Goal: Task Accomplishment & Management: Manage account settings

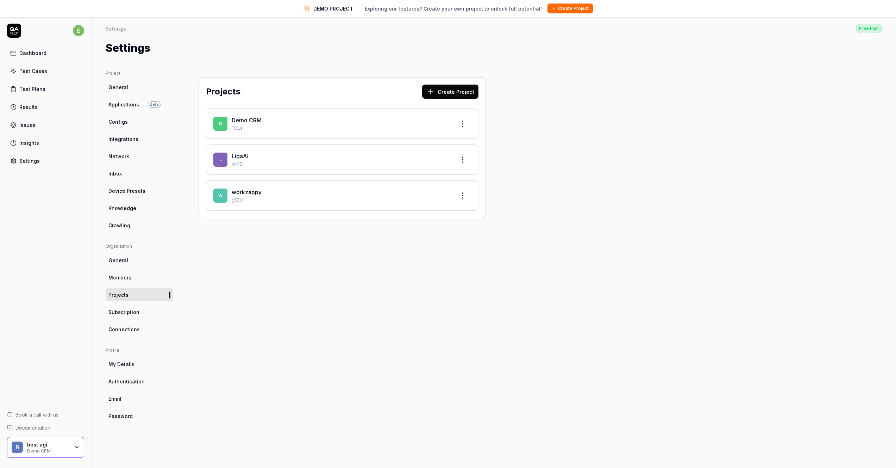
click at [195, 51] on div "Settings" at bounding box center [494, 48] width 777 height 16
click at [260, 155] on div "LigaAI" at bounding box center [341, 156] width 218 height 8
click at [240, 153] on link "LigaAI" at bounding box center [240, 156] width 17 height 7
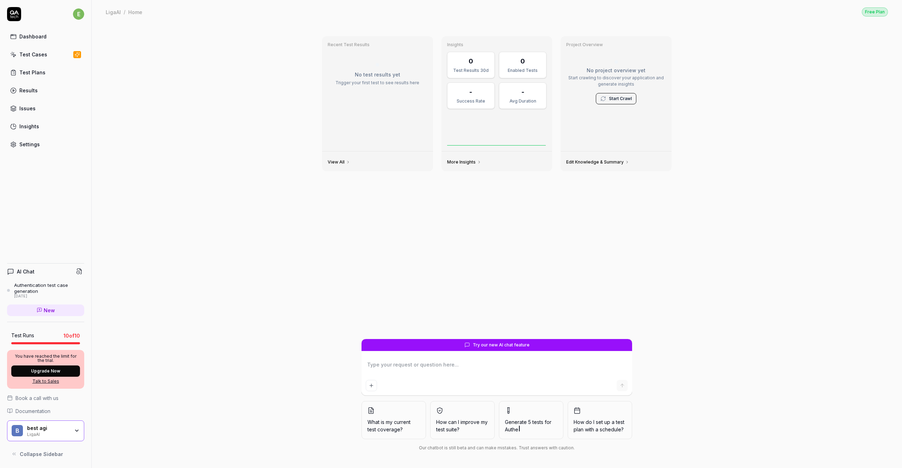
click at [27, 146] on div "Settings" at bounding box center [29, 144] width 20 height 7
type textarea "*"
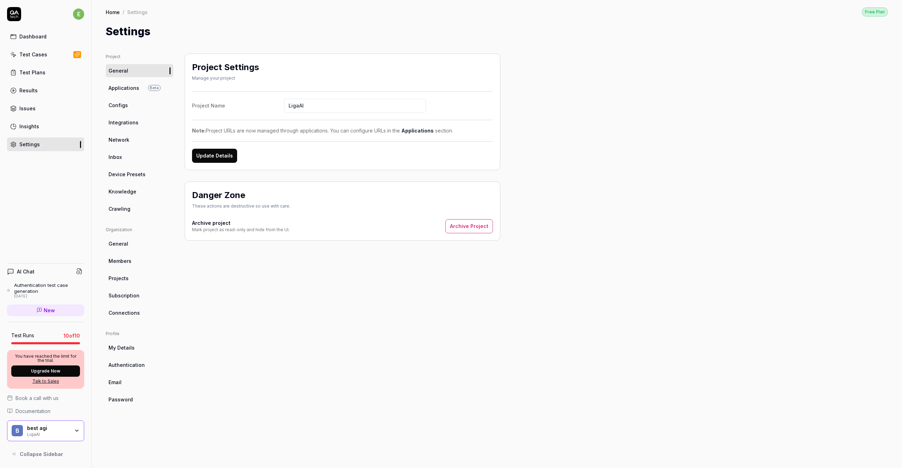
click at [126, 86] on span "Applications" at bounding box center [123, 87] width 31 height 7
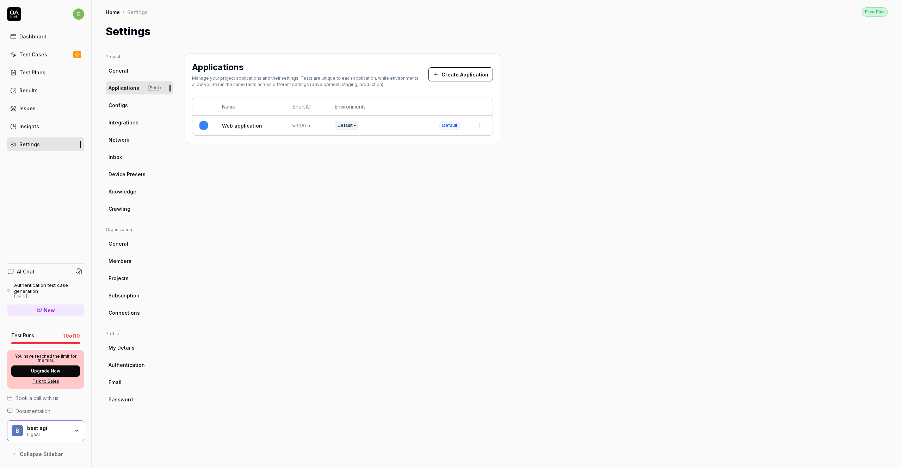
click at [126, 110] on link "Configs" at bounding box center [140, 105] width 68 height 13
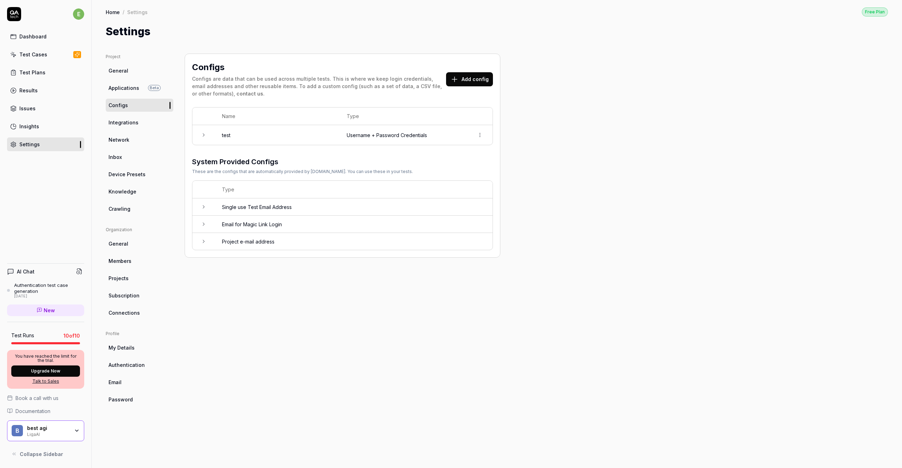
click at [417, 349] on div "Configs Configs are data that can be used across multiple tests. This is where …" at bounding box center [343, 254] width 316 height 400
click at [70, 427] on div "best agi LigaAI" at bounding box center [50, 431] width 47 height 12
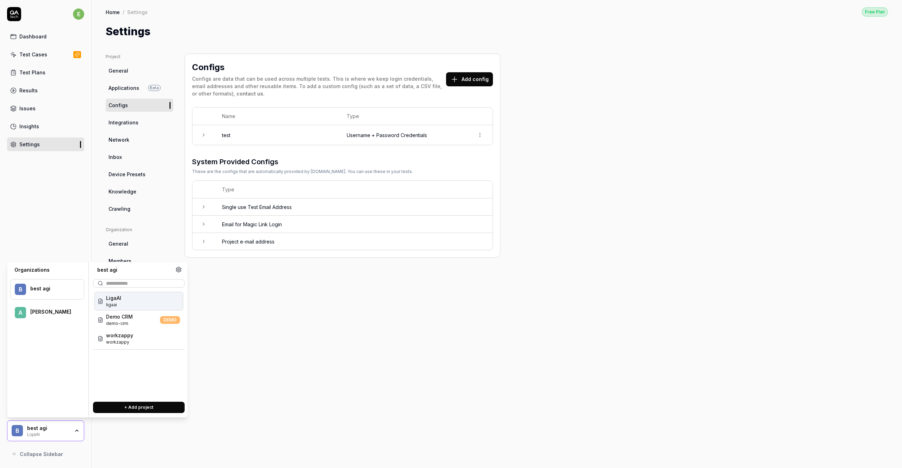
click at [70, 427] on div "best agi LigaAI" at bounding box center [50, 431] width 47 height 12
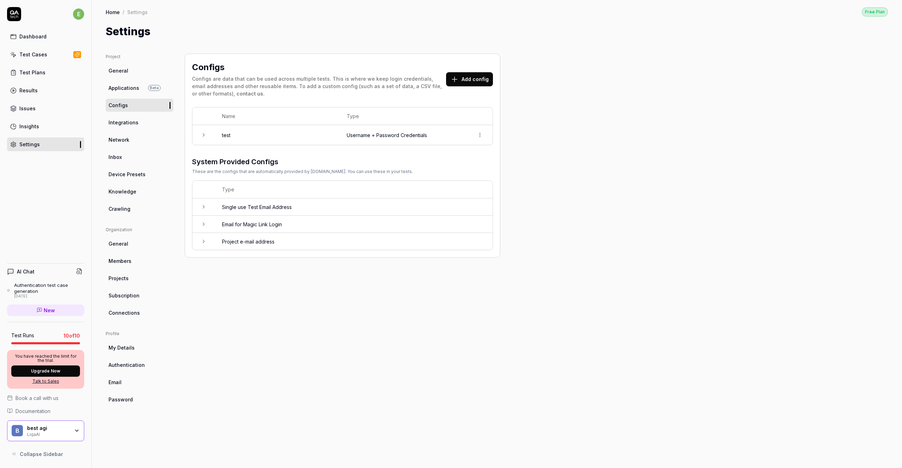
click at [353, 391] on div "Configs Configs are data that can be used across multiple tests. This is where …" at bounding box center [343, 254] width 316 height 400
click at [350, 317] on div "Configs Configs are data that can be used across multiple tests. This is where …" at bounding box center [343, 254] width 316 height 400
click at [62, 427] on div "best agi" at bounding box center [48, 428] width 42 height 6
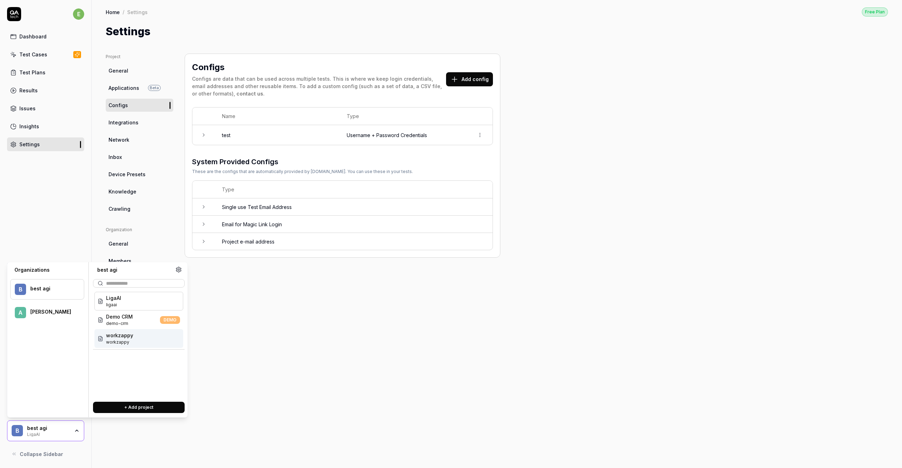
drag, startPoint x: 373, startPoint y: 381, endPoint x: 386, endPoint y: 368, distance: 17.7
click at [373, 380] on div "Configs Configs are data that can be used across multiple tests. This is where …" at bounding box center [343, 254] width 316 height 400
